Goal: Check status: Check status

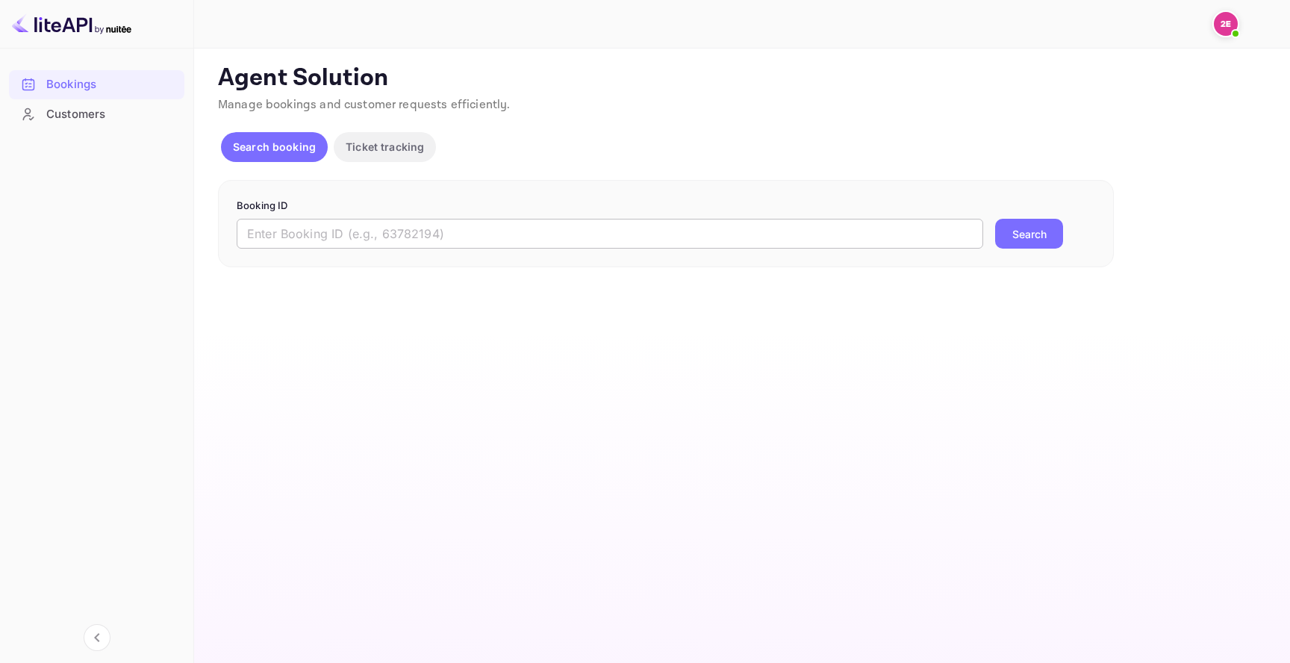
click at [494, 222] on input "text" at bounding box center [610, 234] width 747 height 30
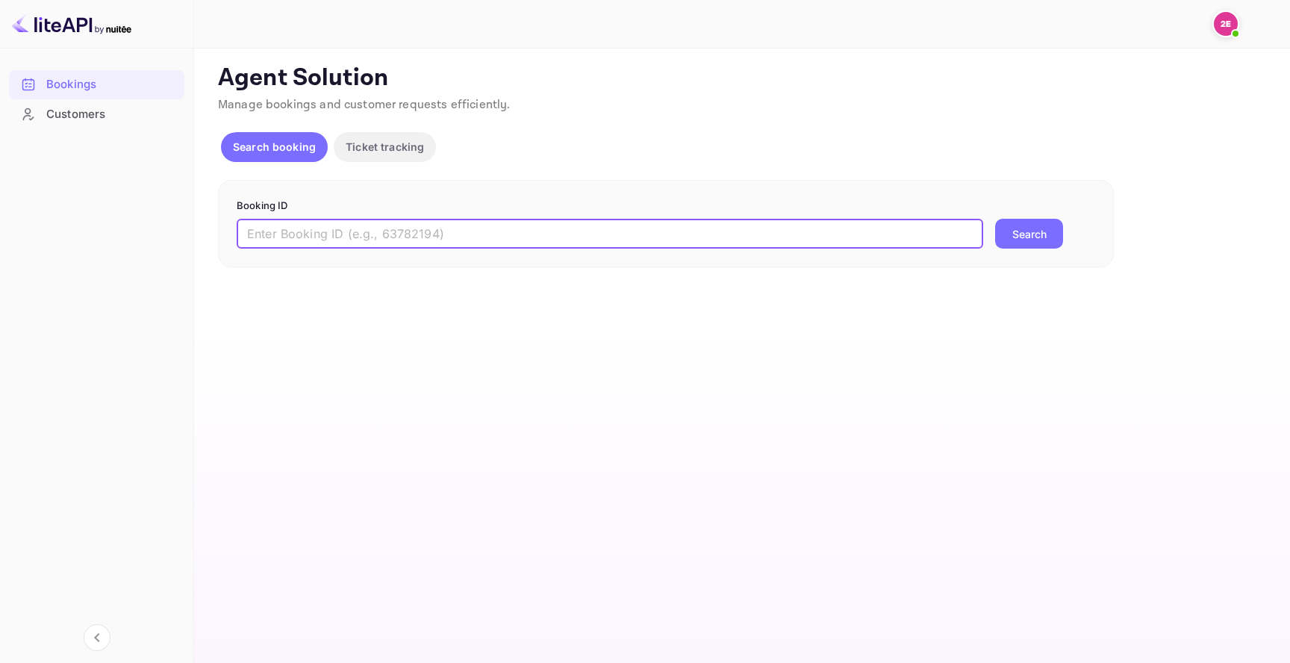
paste input "7648781"
type input "7648781"
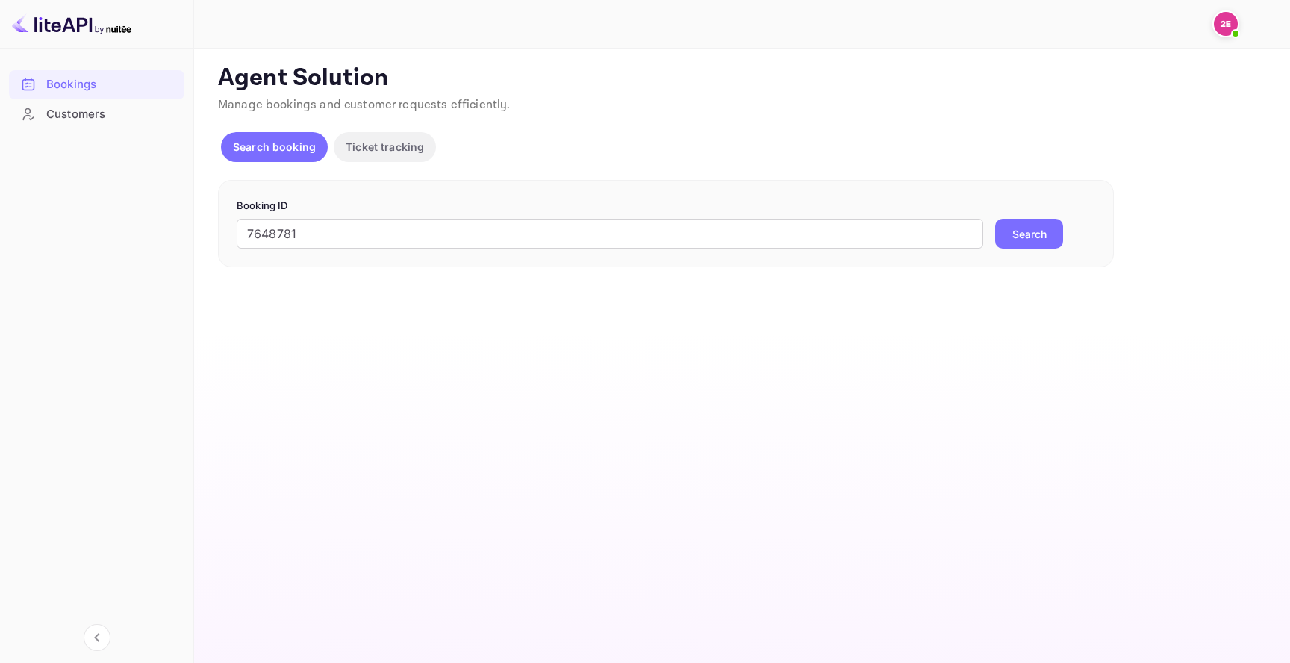
click at [995, 233] on button "Search" at bounding box center [1029, 234] width 68 height 30
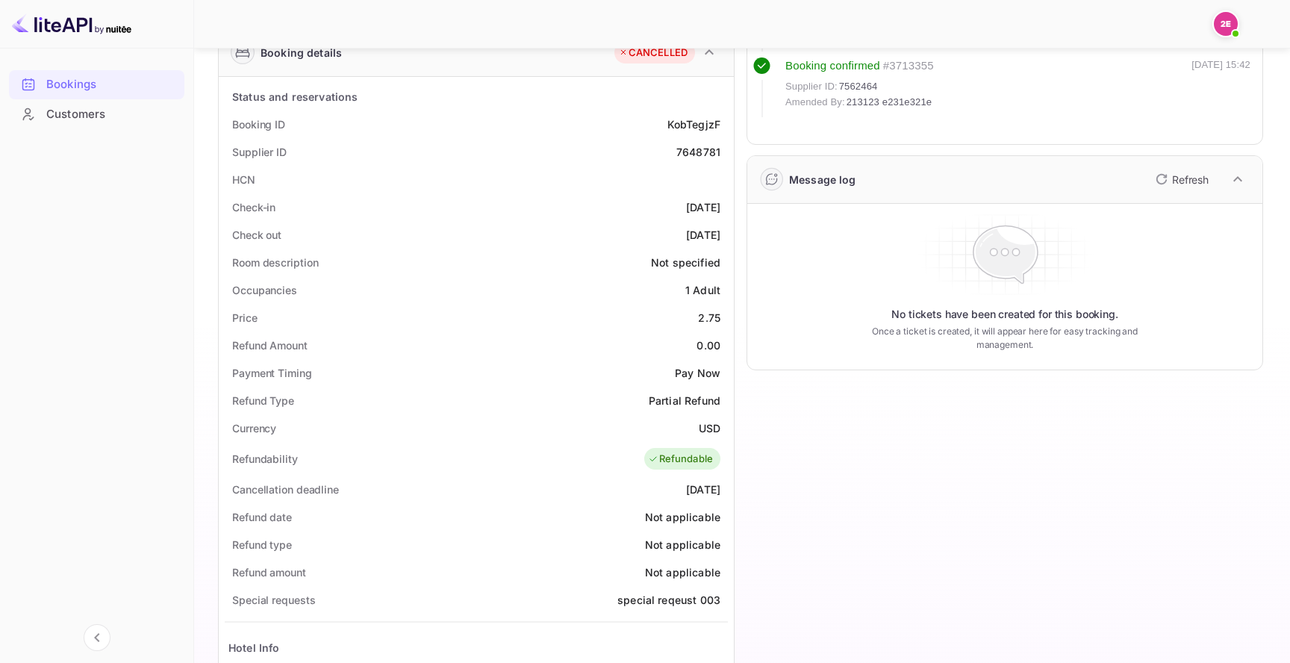
scroll to position [258, 0]
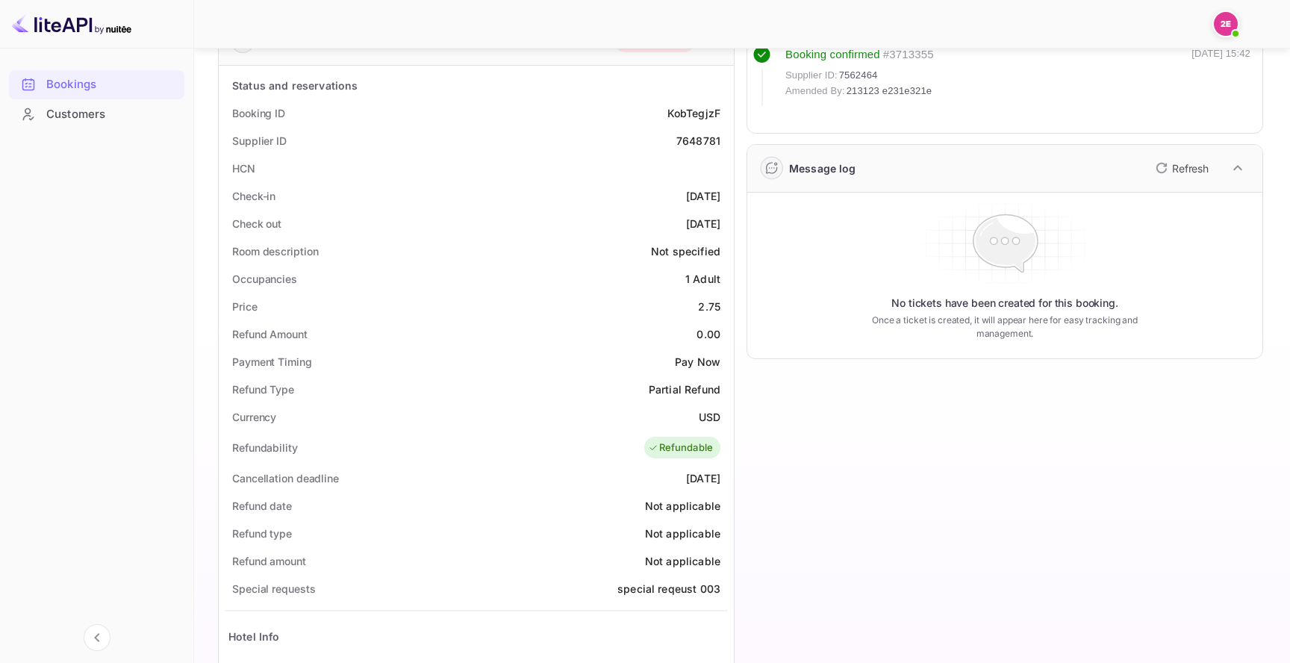
click at [699, 140] on div "7648781" at bounding box center [698, 141] width 44 height 16
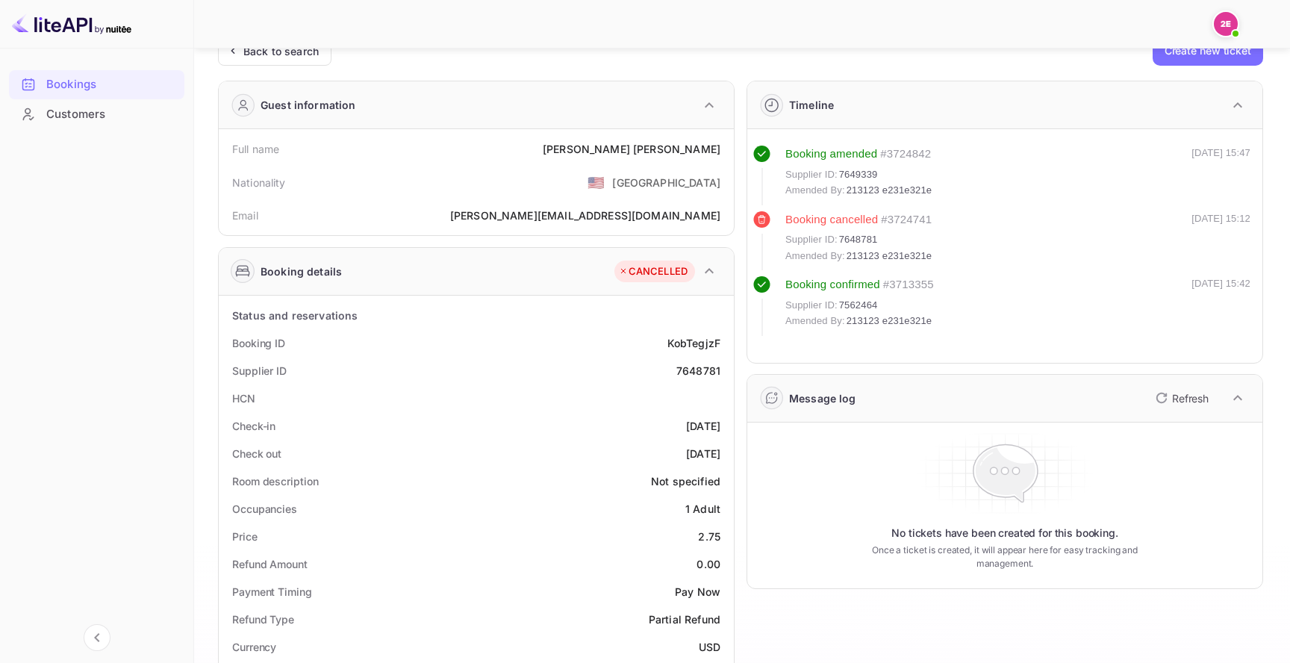
scroll to position [0, 0]
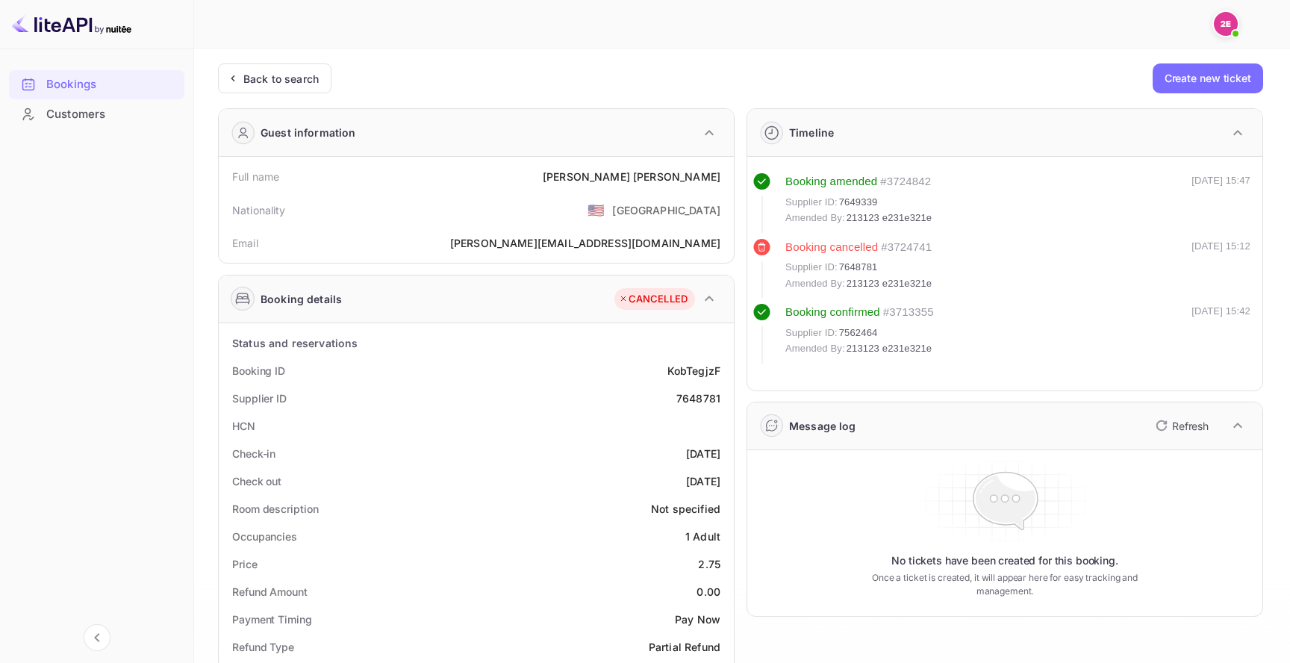
click at [699, 140] on button "button" at bounding box center [709, 132] width 25 height 25
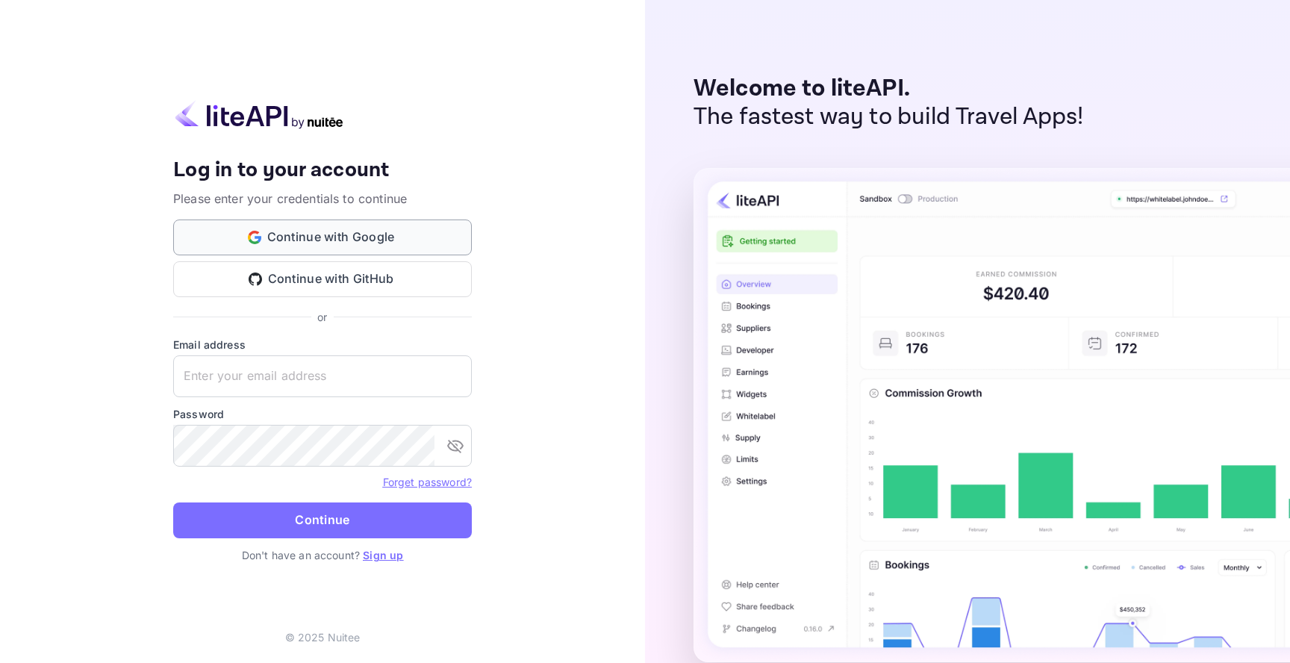
click at [409, 242] on button "Continue with Google" at bounding box center [322, 238] width 299 height 36
